Goal: Find specific page/section: Find specific page/section

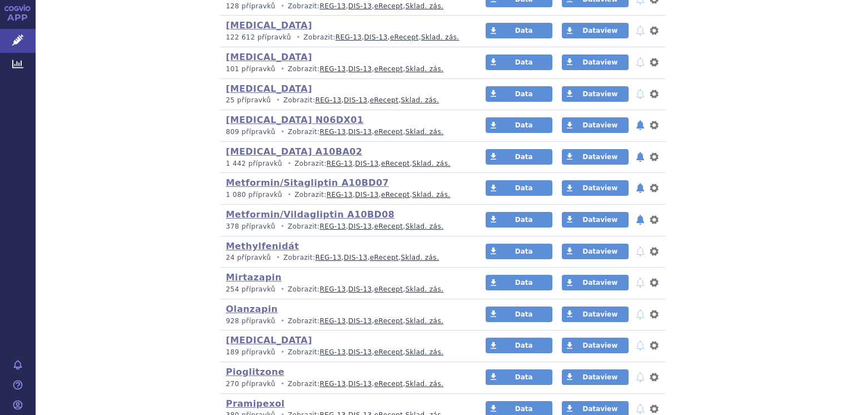
scroll to position [1502, 0]
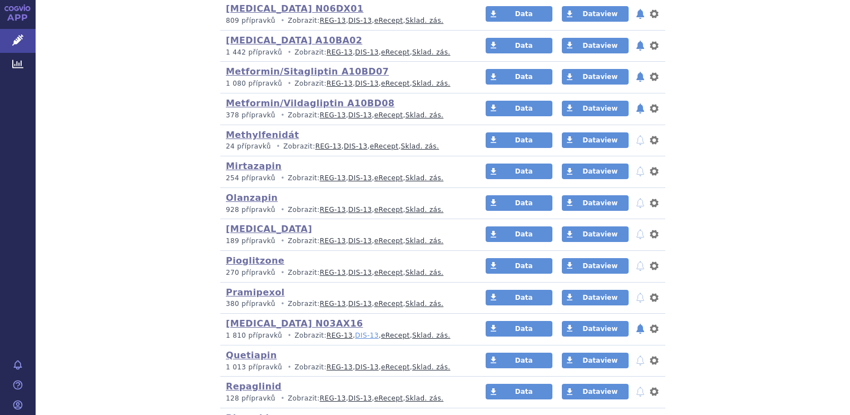
click at [355, 332] on link "DIS-13" at bounding box center [366, 336] width 23 height 8
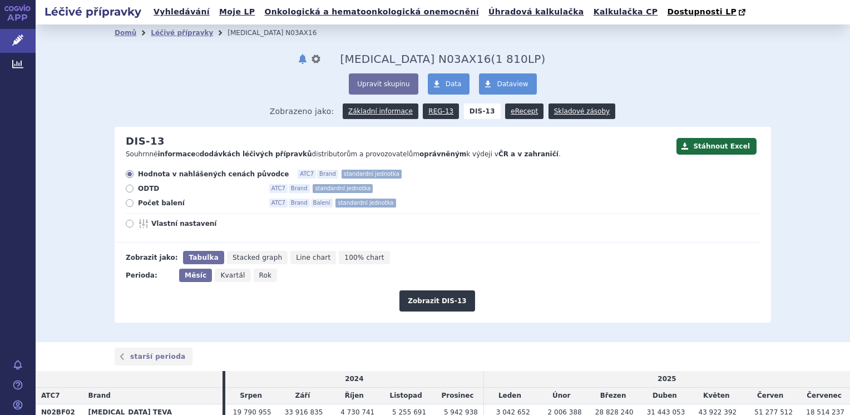
click at [132, 205] on label "Počet balení ATC7 Brand Balení standardní jednotka" at bounding box center [443, 203] width 634 height 9
click at [132, 205] on input "Počet balení ATC7 Brand Balení standardní jednotka" at bounding box center [130, 204] width 7 height 7
radio input "true"
click at [422, 301] on button "Zobrazit DIS-13" at bounding box center [436, 300] width 75 height 21
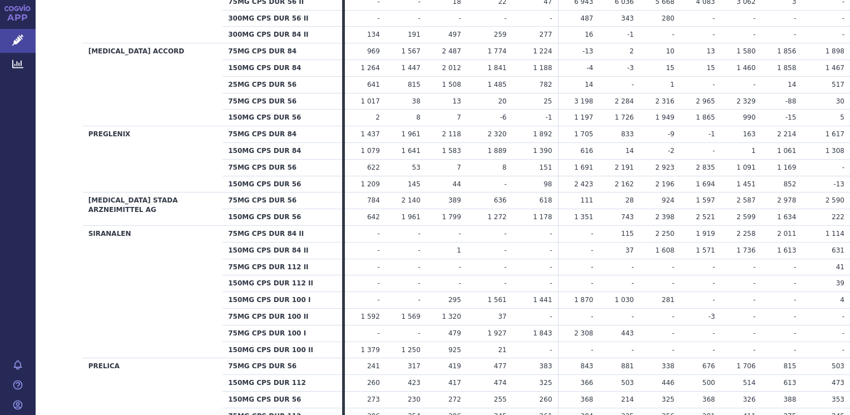
scroll to position [1168, 0]
